Goal: Information Seeking & Learning: Learn about a topic

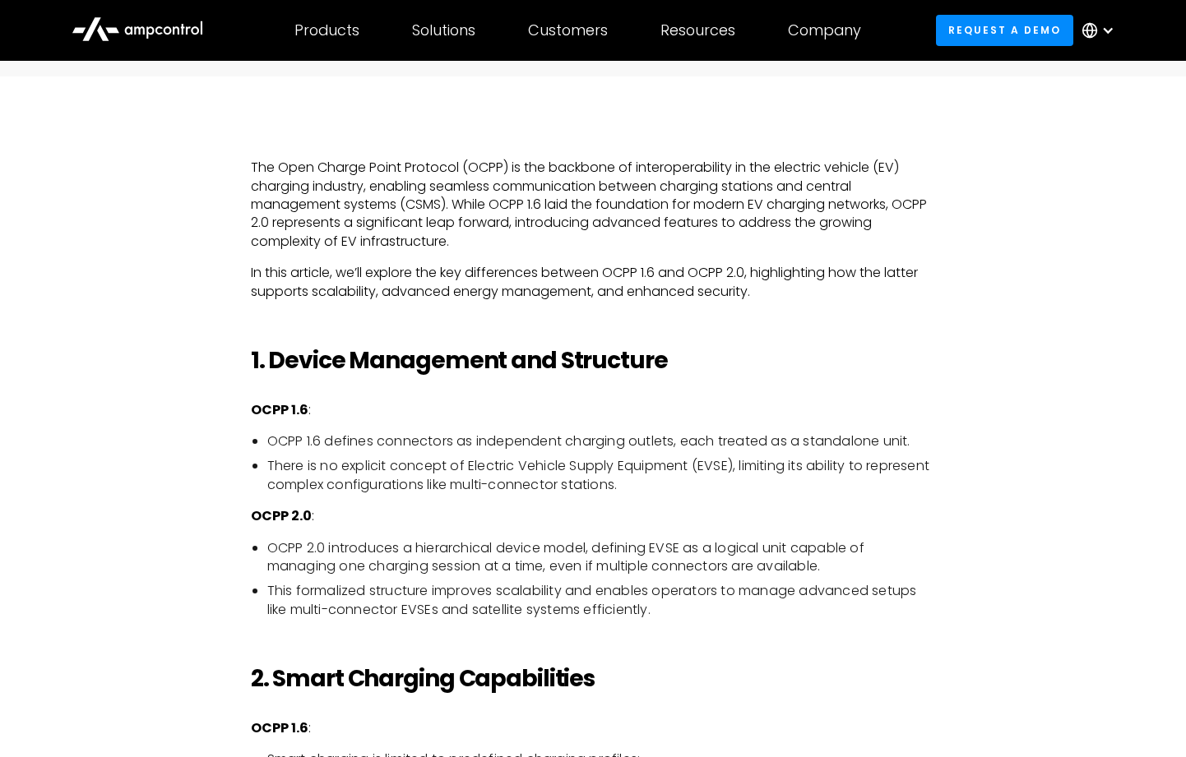
scroll to position [905, 0]
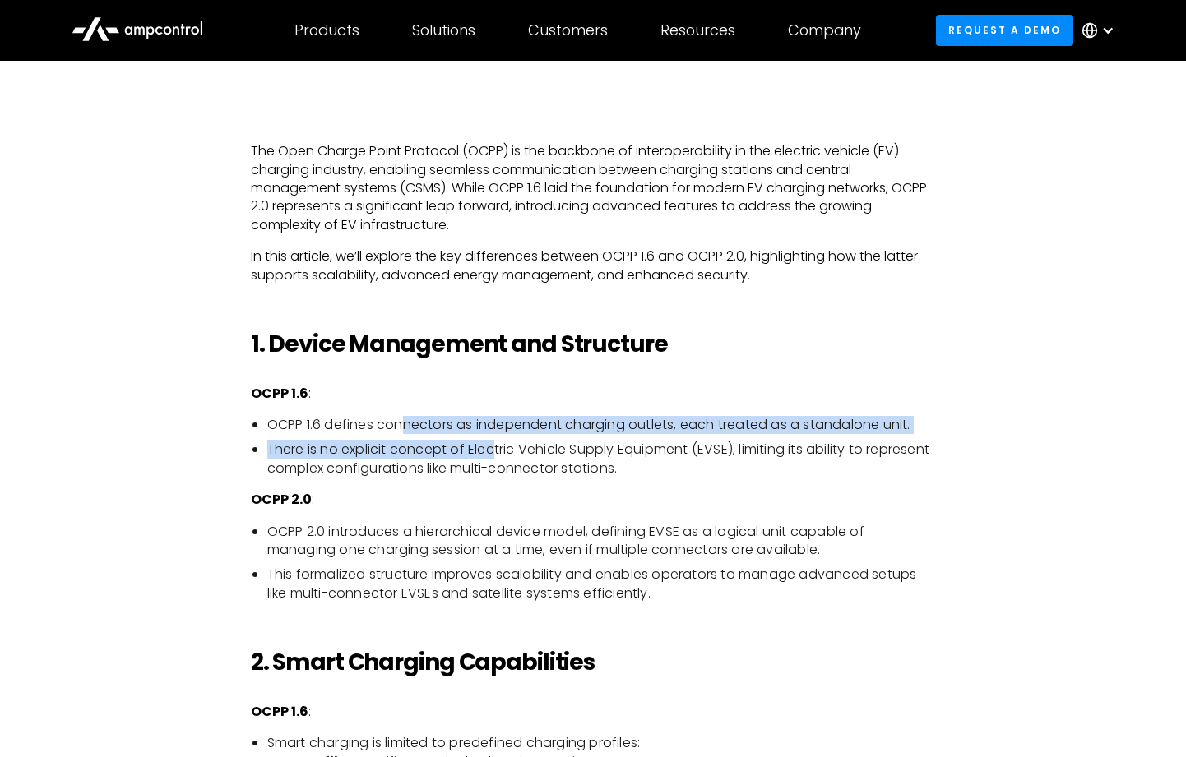
drag, startPoint x: 403, startPoint y: 423, endPoint x: 498, endPoint y: 444, distance: 97.0
click at [498, 444] on ul "OCPP 1.6 defines connectors as independent charging outlets, each treated as a …" at bounding box center [593, 447] width 685 height 62
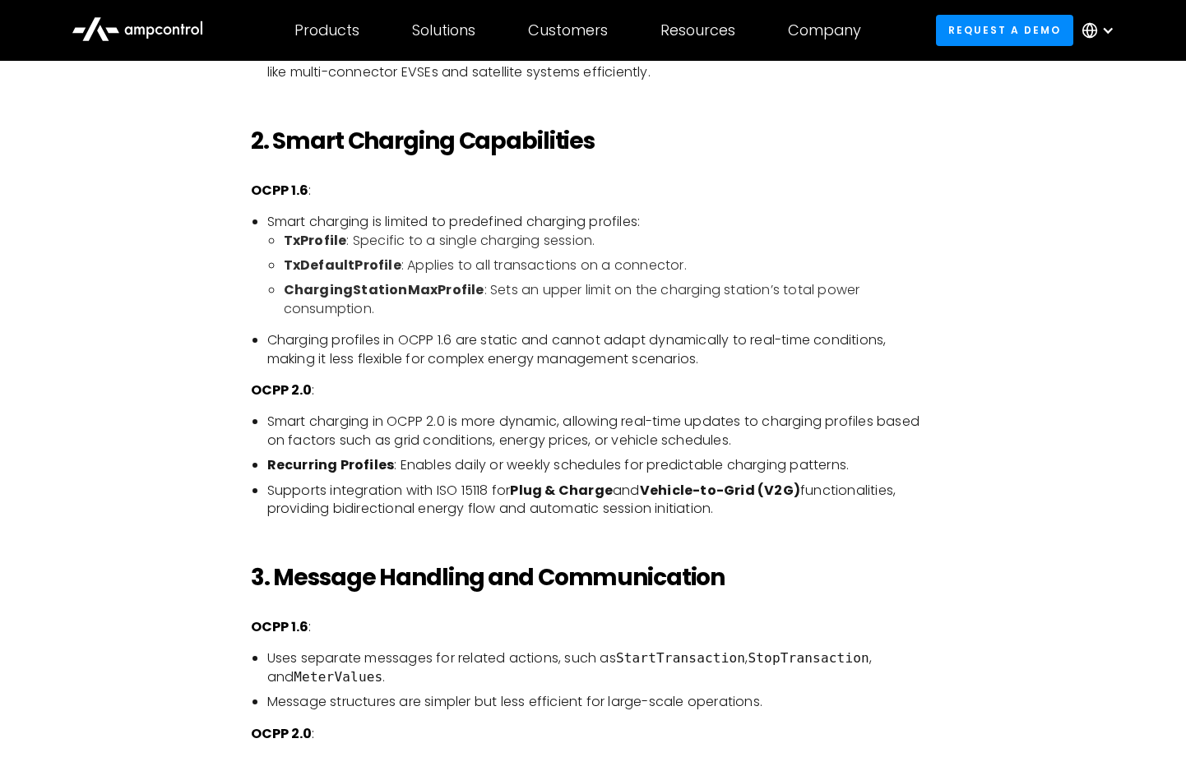
scroll to position [1398, 0]
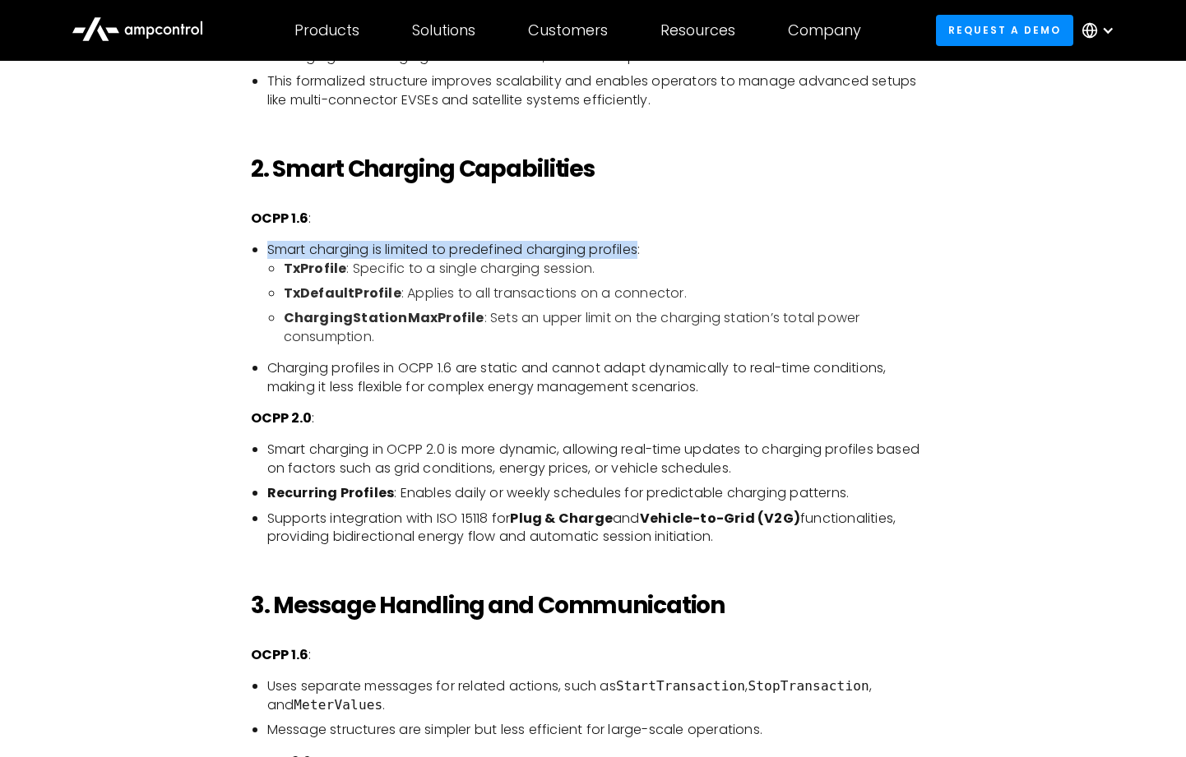
drag, startPoint x: 267, startPoint y: 243, endPoint x: 646, endPoint y: 248, distance: 378.3
click at [646, 248] on li "Smart charging is limited to predefined charging profiles: TxProfile : Specific…" at bounding box center [601, 293] width 669 height 105
copy li "Smart charging is limited to predefined charging profiles"
click at [324, 446] on li "Smart charging in OCPP 2.0 is more dynamic, allowing real-time updates to charg…" at bounding box center [601, 459] width 669 height 37
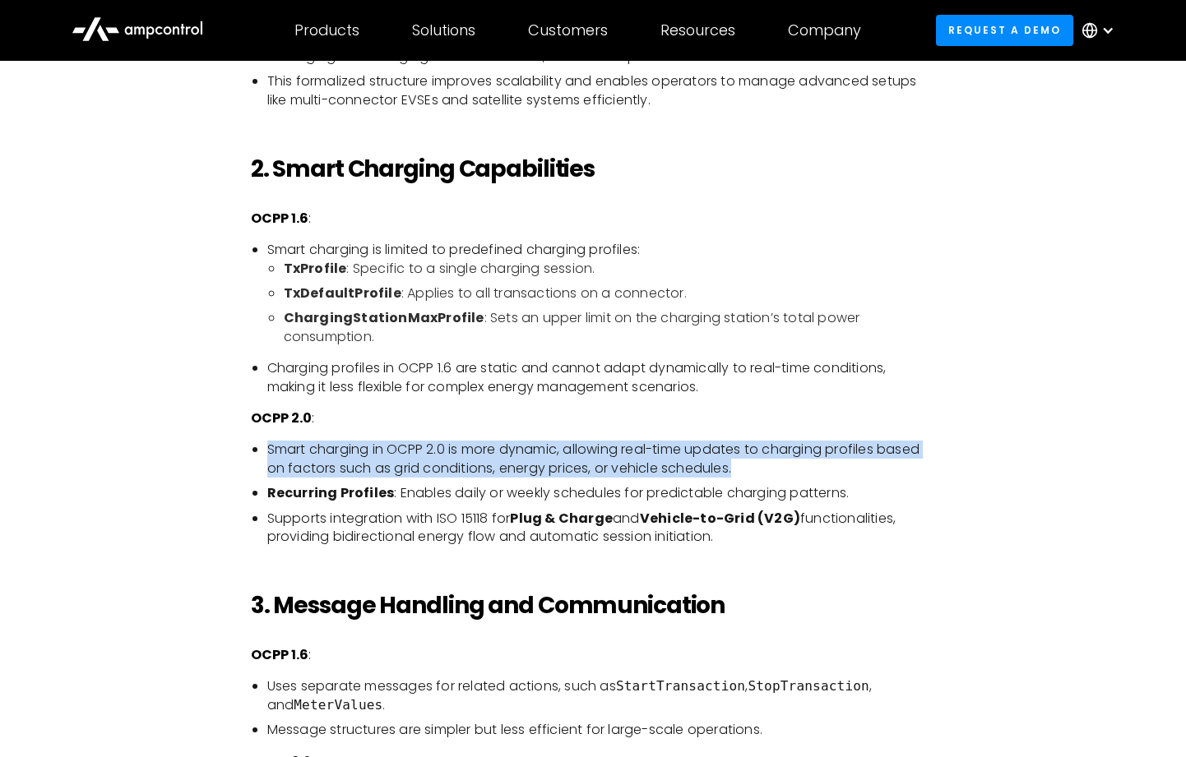
drag, startPoint x: 267, startPoint y: 449, endPoint x: 761, endPoint y: 471, distance: 493.9
click at [761, 471] on li "Smart charging in OCPP 2.0 is more dynamic, allowing real-time updates to charg…" at bounding box center [601, 459] width 669 height 37
copy li "Smart charging in OCPP 2.0 is more dynamic, allowing real-time updates to charg…"
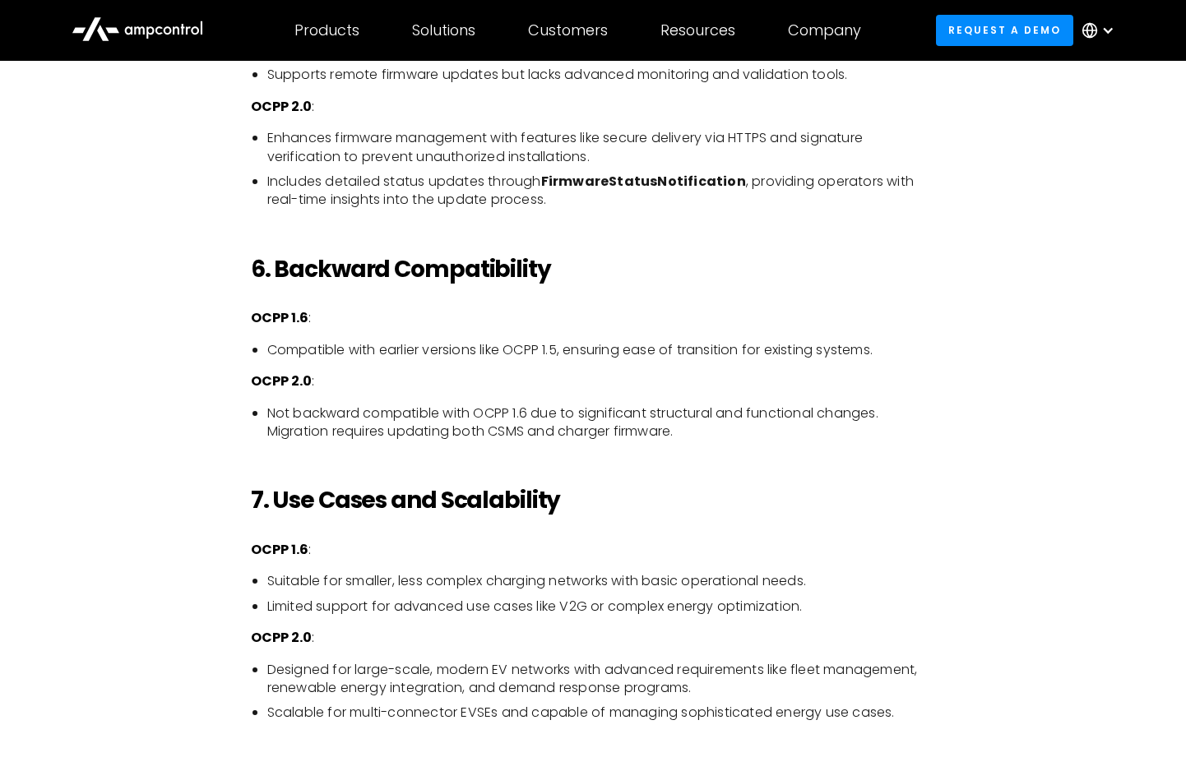
scroll to position [3372, 0]
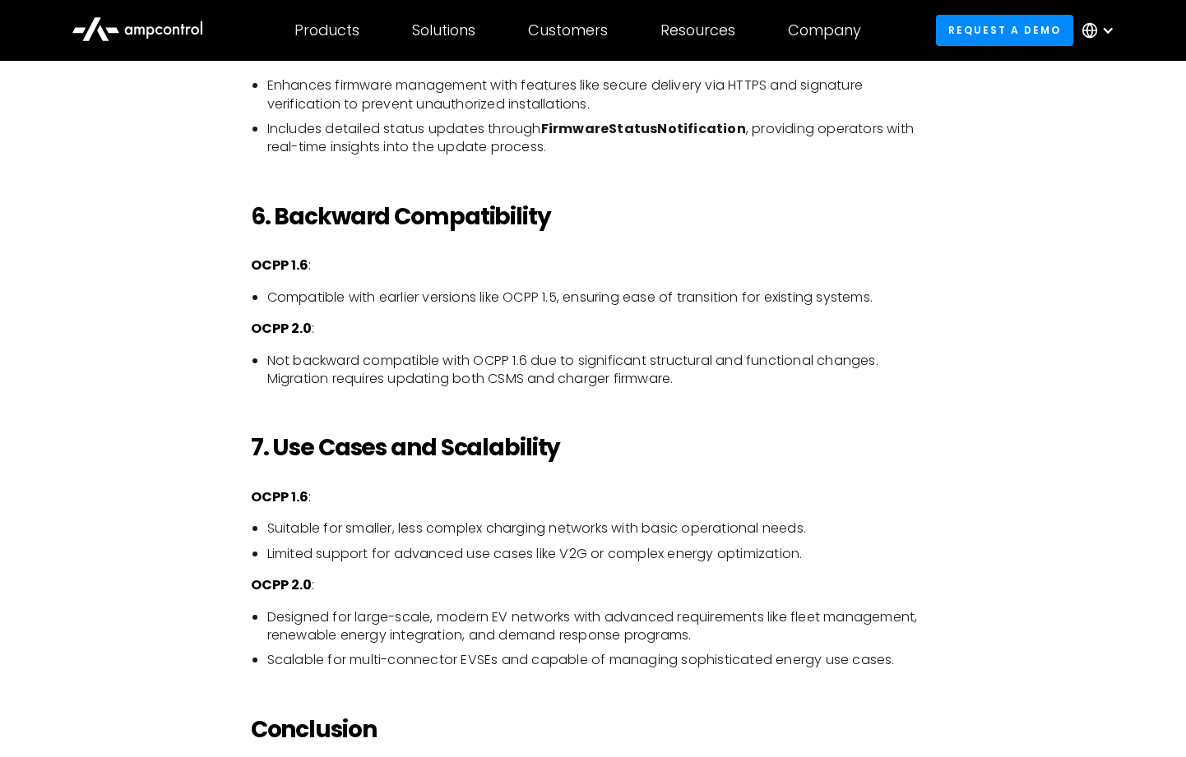
drag, startPoint x: 344, startPoint y: 526, endPoint x: 333, endPoint y: 524, distance: 11.0
click at [344, 525] on li "Suitable for smaller, less complex charging networks with basic operational nee…" at bounding box center [601, 529] width 669 height 18
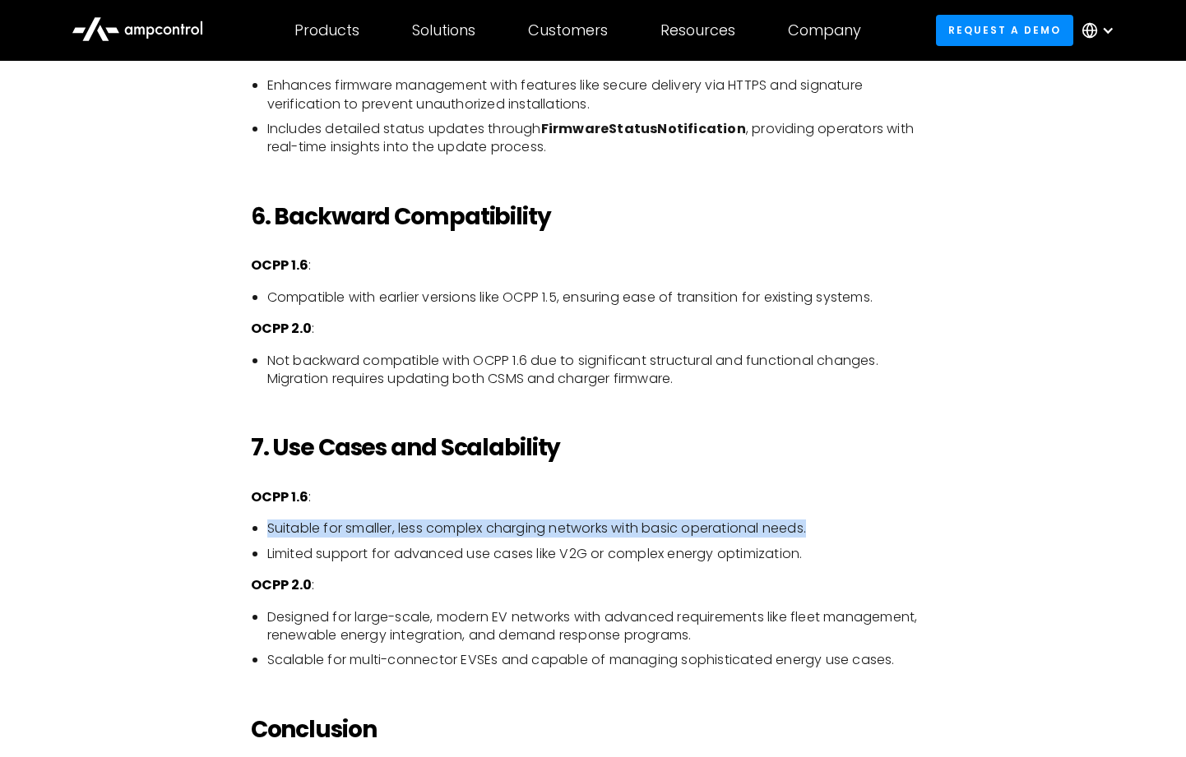
drag, startPoint x: 268, startPoint y: 525, endPoint x: 826, endPoint y: 526, distance: 558.4
click at [826, 526] on li "Suitable for smaller, less complex charging networks with basic operational nee…" at bounding box center [601, 529] width 669 height 18
copy li "Suitable for smaller, less complex charging networks with basic operational nee…"
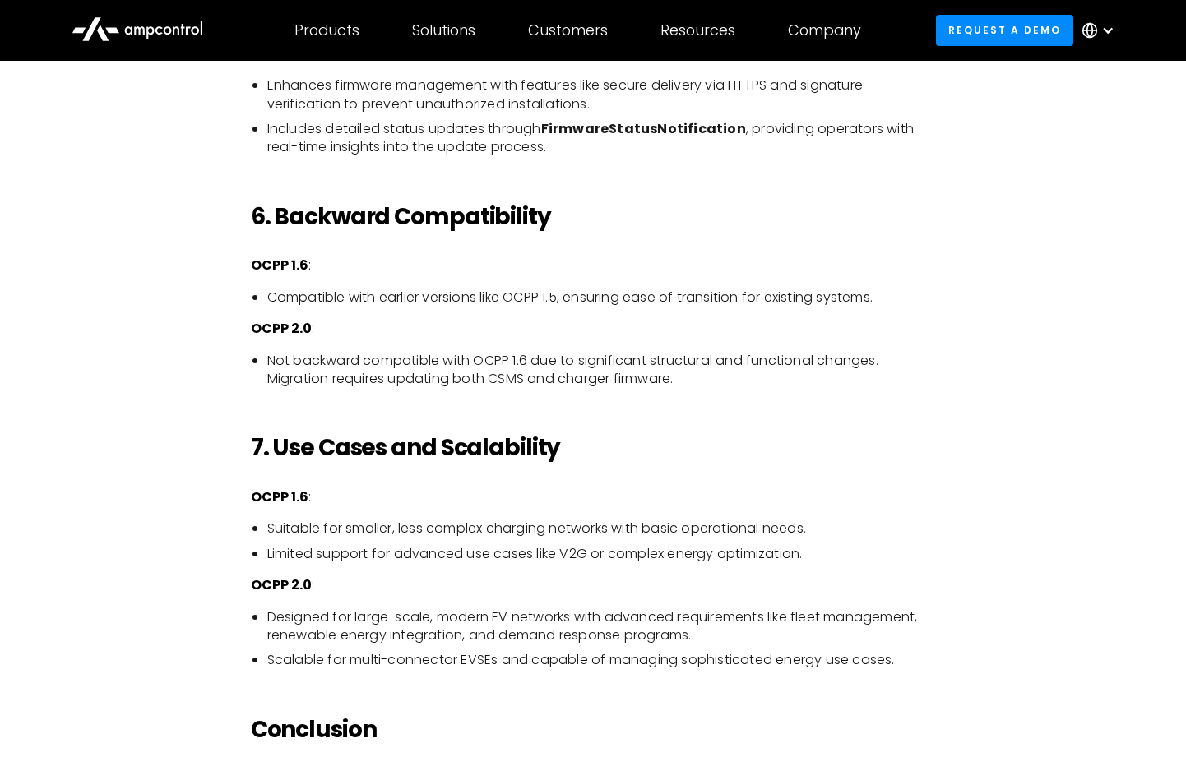
click at [424, 617] on li "Designed for large-scale, modern EV networks with advanced requirements like fl…" at bounding box center [601, 627] width 669 height 37
click at [354, 581] on p "OCPP 2.0 :" at bounding box center [593, 585] width 685 height 18
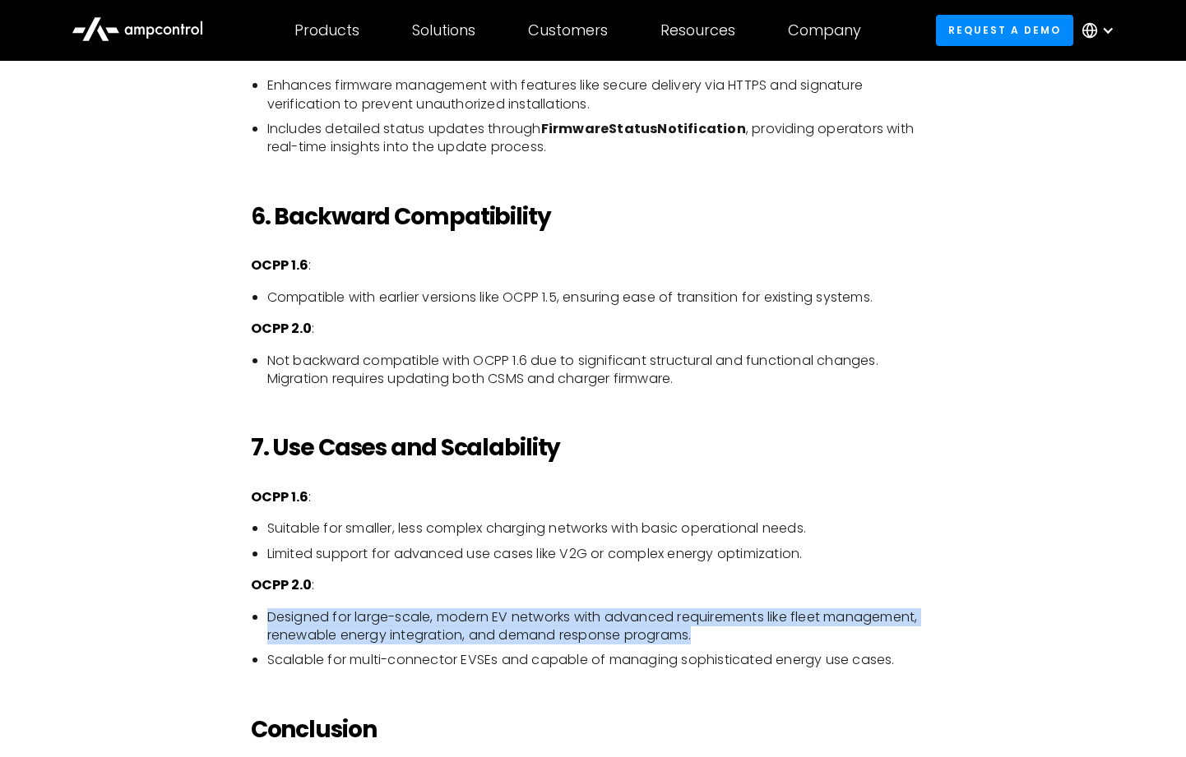
drag, startPoint x: 266, startPoint y: 618, endPoint x: 711, endPoint y: 636, distance: 446.1
click at [711, 636] on ul "Designed for large-scale, modern EV networks with advanced requirements like fl…" at bounding box center [593, 640] width 685 height 62
copy li "Designed for large-scale, modern EV networks with advanced requirements like fl…"
